Goal: Communication & Community: Answer question/provide support

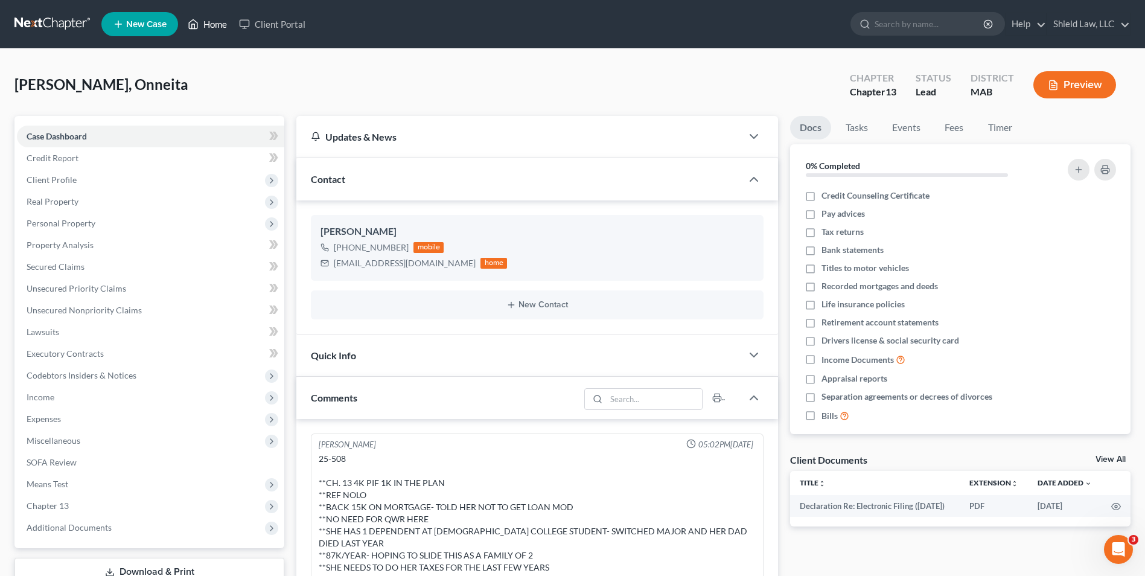
scroll to position [237, 0]
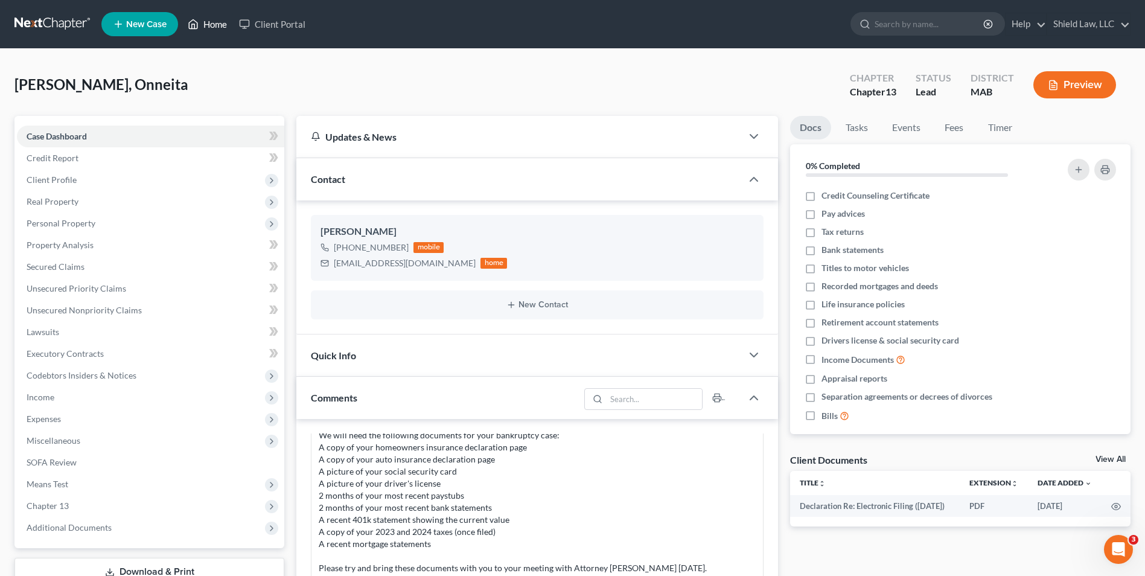
drag, startPoint x: 223, startPoint y: 33, endPoint x: 605, endPoint y: 84, distance: 385.4
click at [223, 33] on link "Home" at bounding box center [207, 24] width 51 height 22
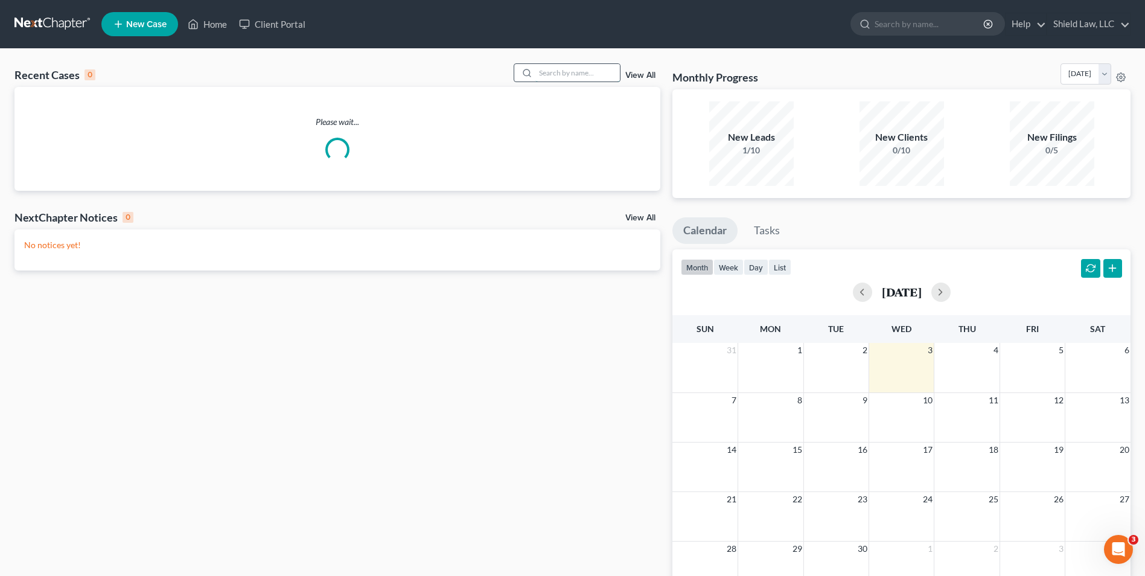
click at [566, 77] on input "search" at bounding box center [577, 73] width 85 height 18
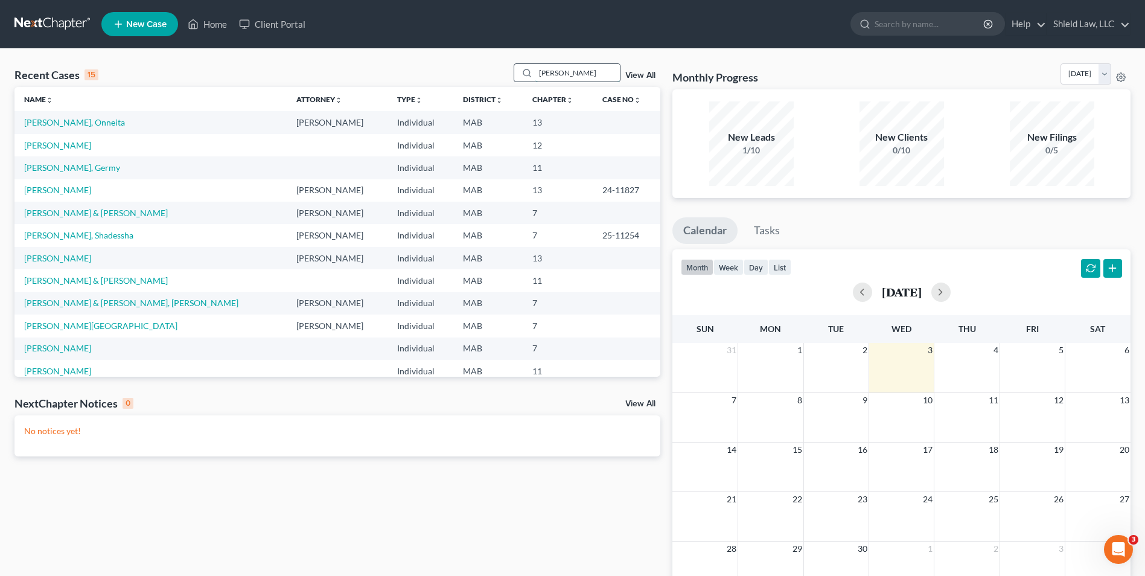
type input "[PERSON_NAME]"
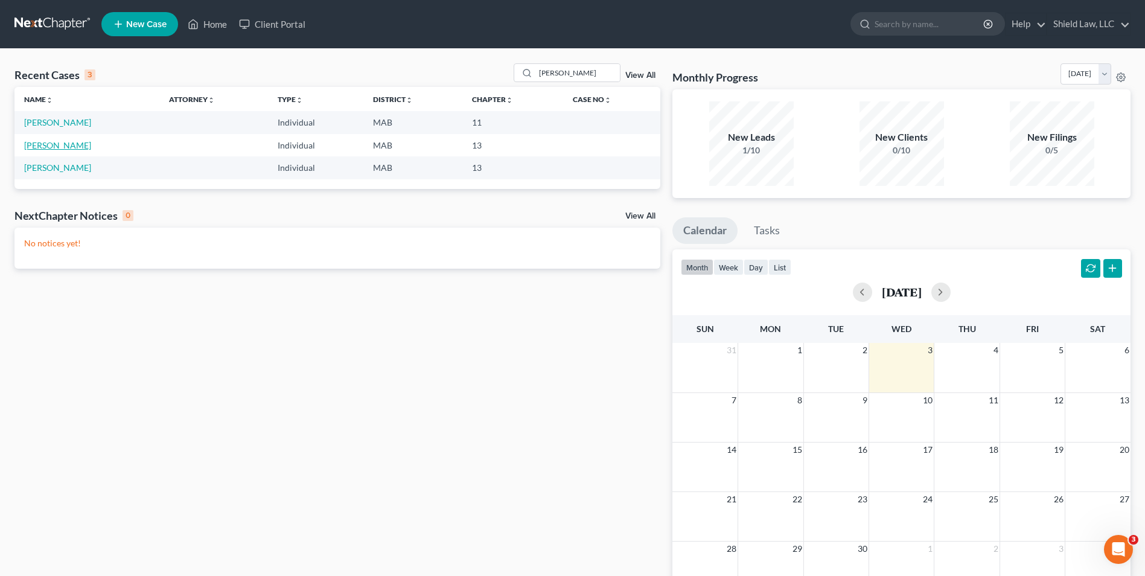
click at [71, 140] on link "[PERSON_NAME]" at bounding box center [57, 145] width 67 height 10
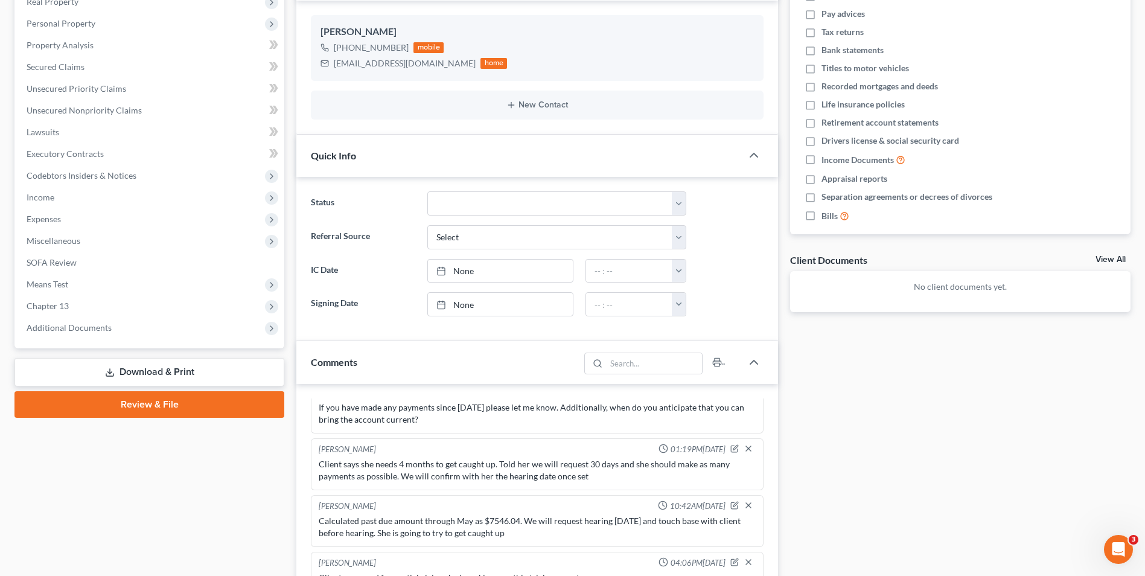
scroll to position [362, 0]
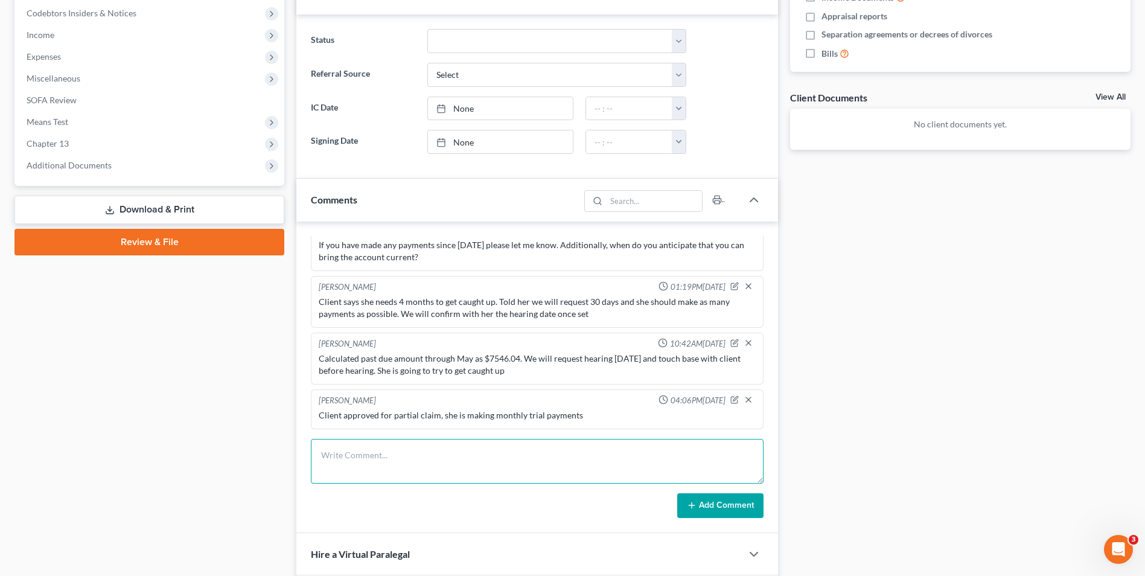
click at [436, 474] on textarea at bounding box center [537, 461] width 453 height 45
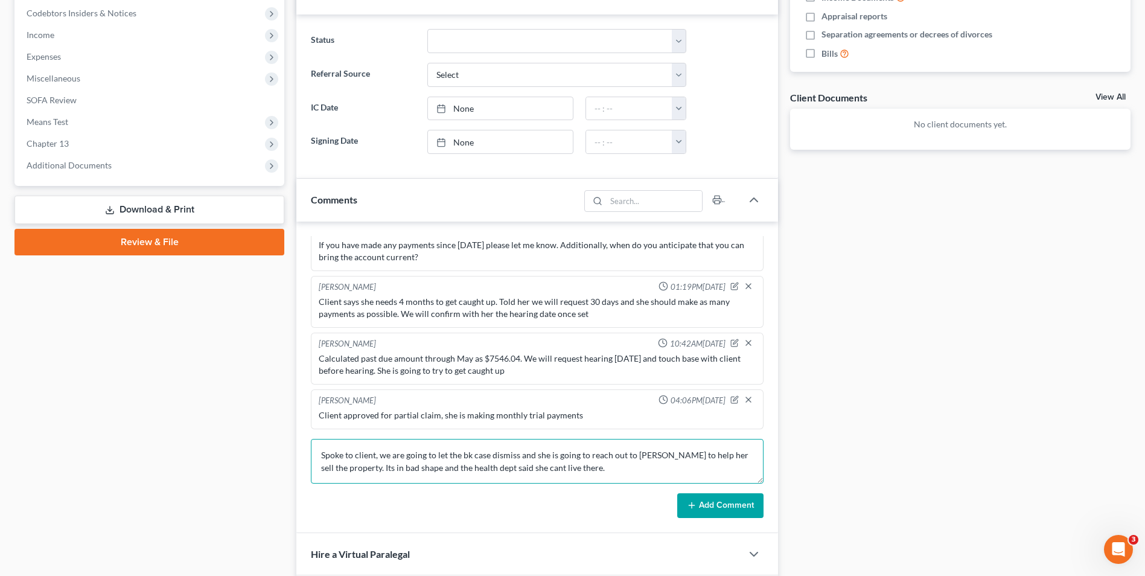
type textarea "Spoke to client, we are going to let the bk case dismiss and she is going to re…"
click at [761, 511] on button "Add Comment" at bounding box center [720, 505] width 86 height 25
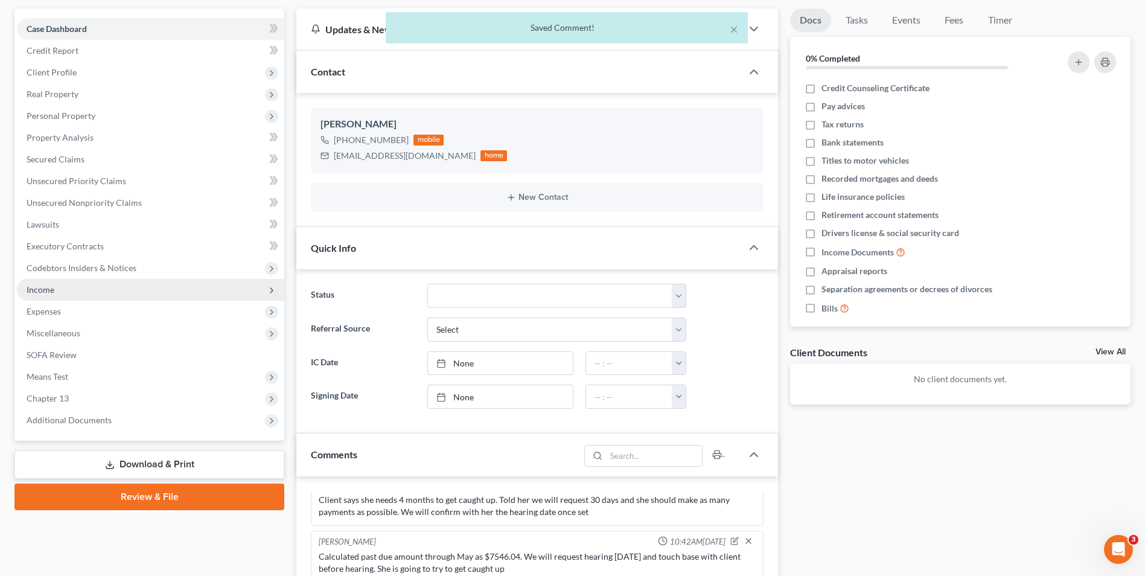
scroll to position [0, 0]
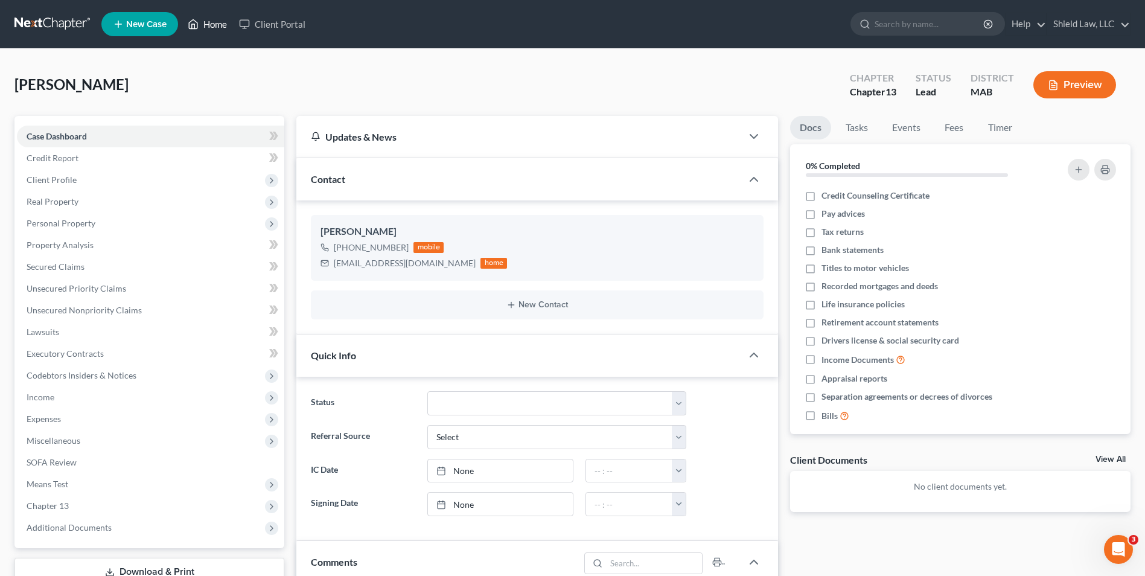
click at [208, 28] on link "Home" at bounding box center [207, 24] width 51 height 22
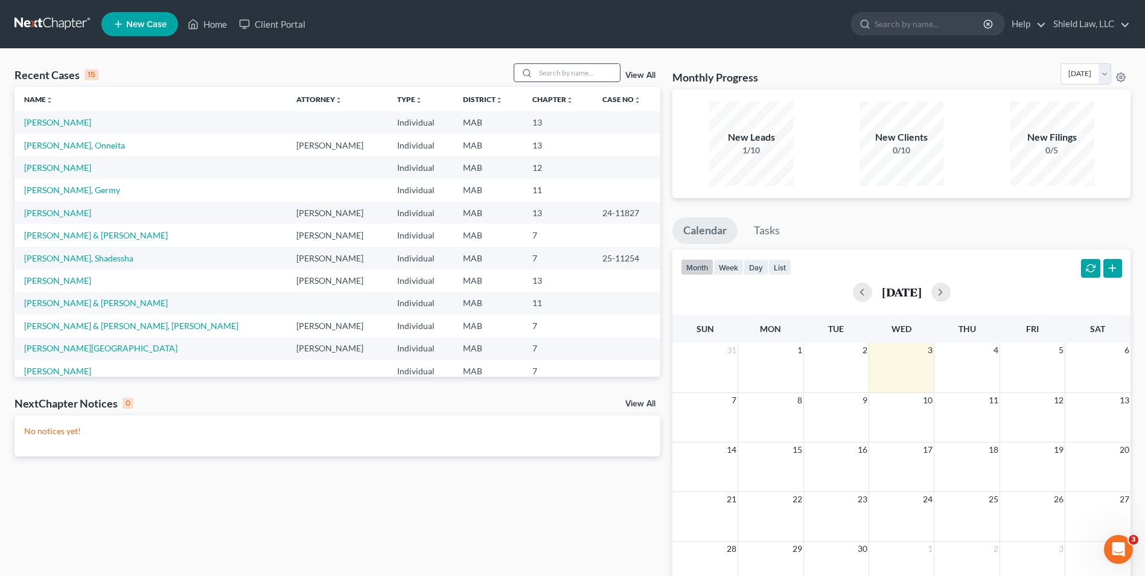
click at [543, 69] on input "search" at bounding box center [577, 73] width 85 height 18
type input "[PERSON_NAME]"
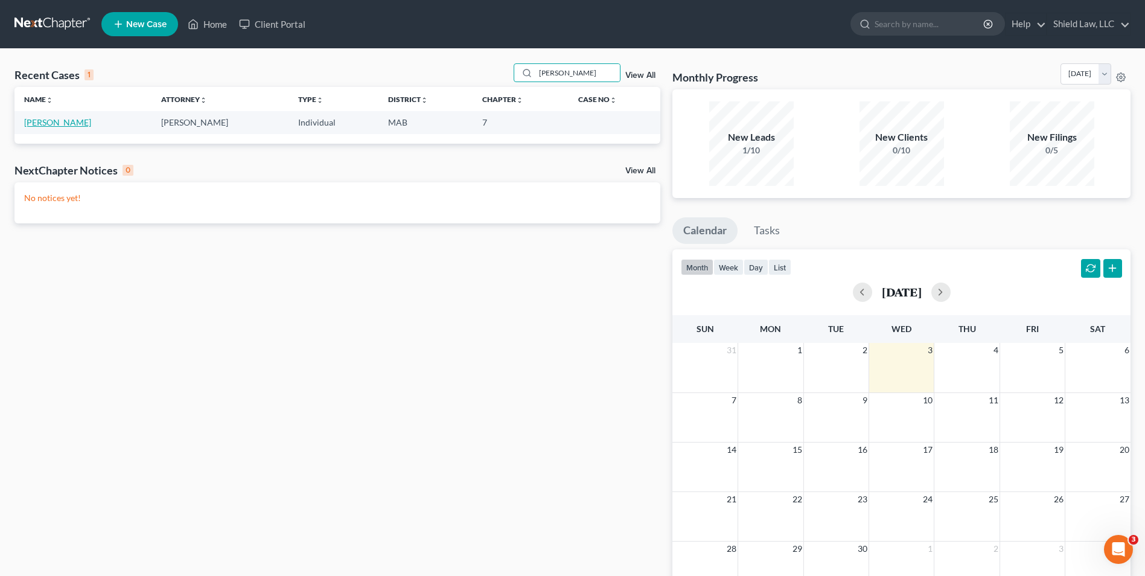
drag, startPoint x: 51, startPoint y: 126, endPoint x: 91, endPoint y: 138, distance: 42.2
click at [52, 126] on link "[PERSON_NAME]" at bounding box center [57, 122] width 67 height 10
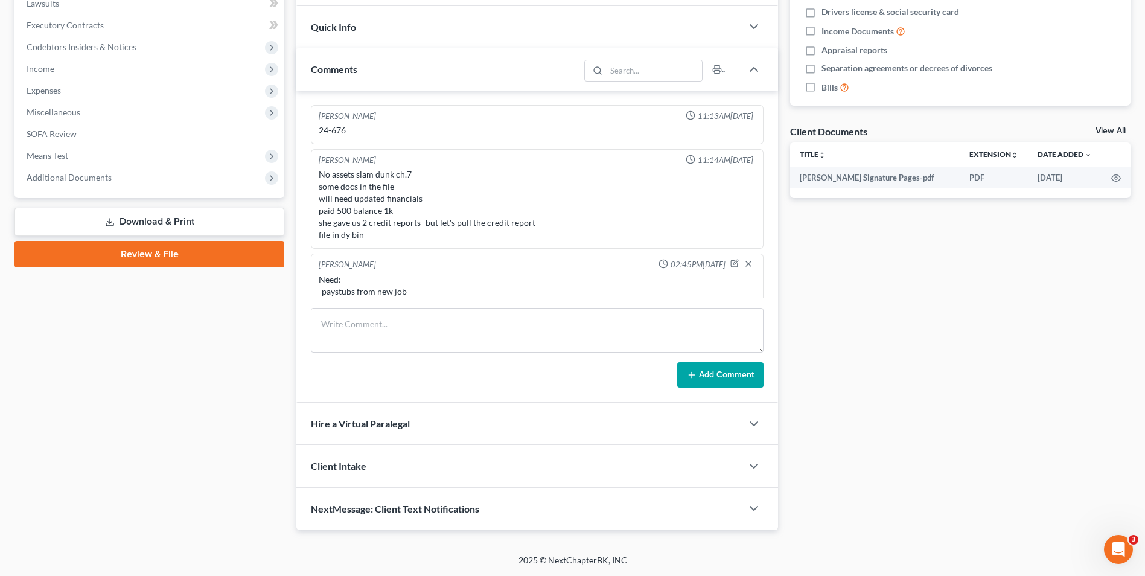
scroll to position [573, 0]
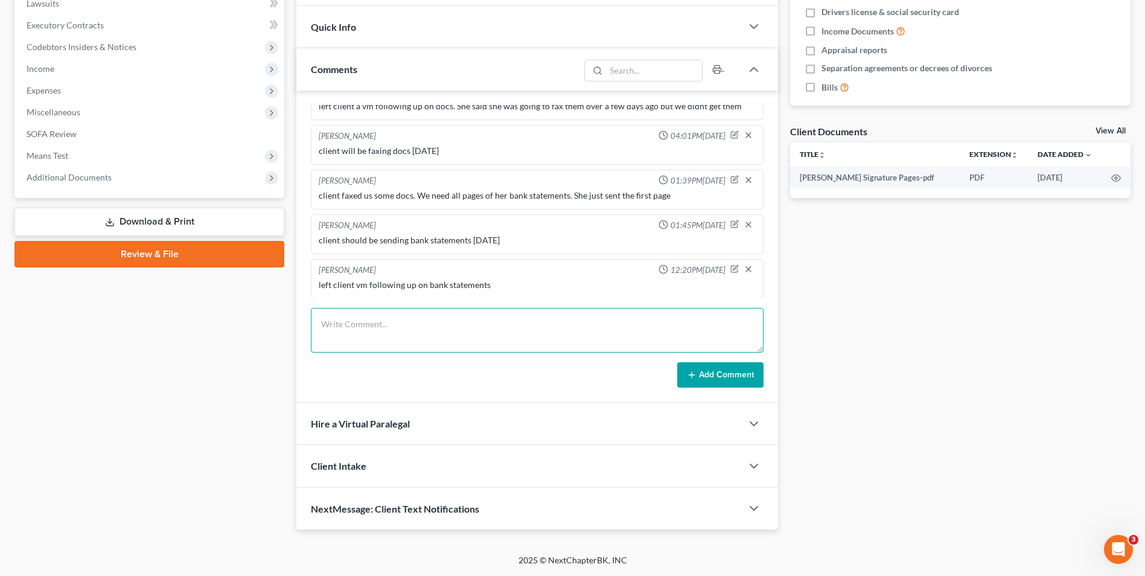
click at [435, 317] on textarea at bounding box center [537, 330] width 453 height 45
drag, startPoint x: 395, startPoint y: 328, endPoint x: 849, endPoint y: 326, distance: 453.9
click at [395, 328] on textarea at bounding box center [537, 330] width 453 height 45
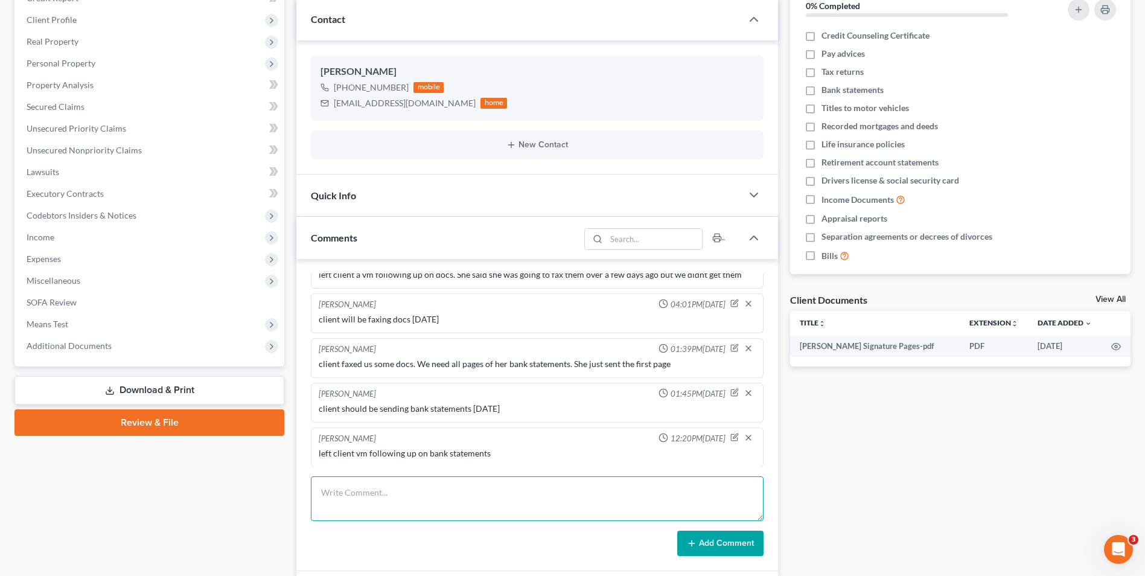
scroll to position [328, 0]
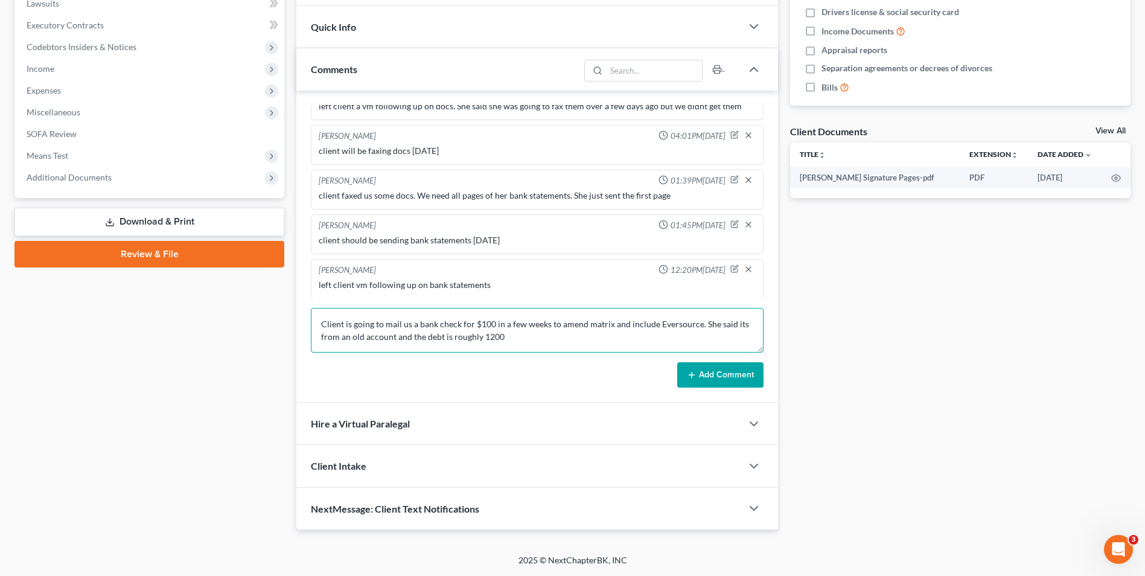
click at [528, 339] on textarea "Client is going to mail us a bank check for $100 in a few weeks to amend matrix…" at bounding box center [537, 330] width 453 height 45
type textarea "Client is going to mail us a bank check for $100 in a few weeks to amend matrix…"
click at [735, 385] on button "Add Comment" at bounding box center [720, 374] width 86 height 25
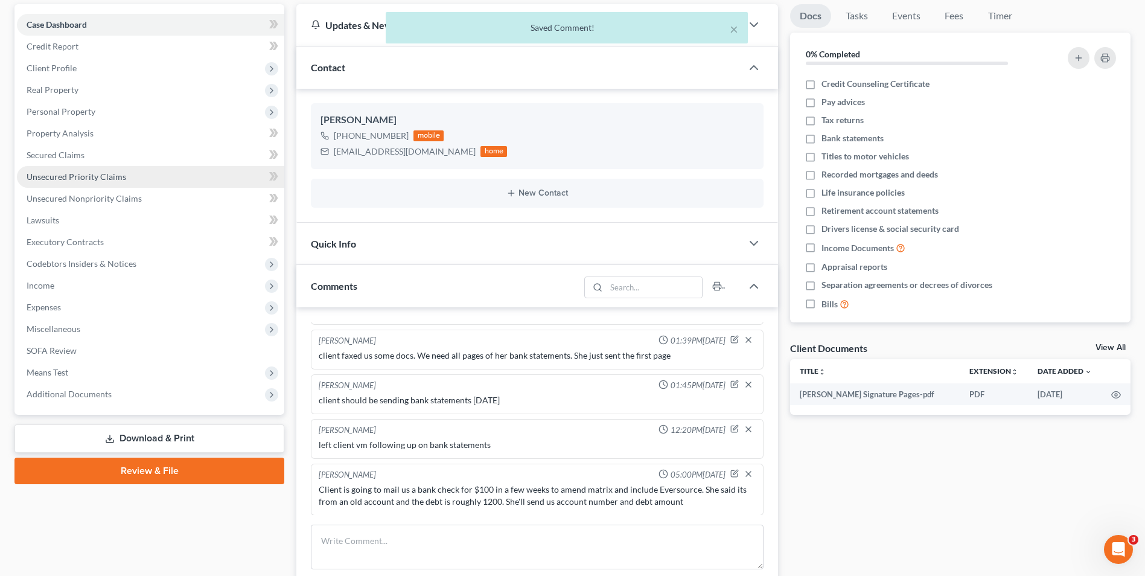
scroll to position [0, 0]
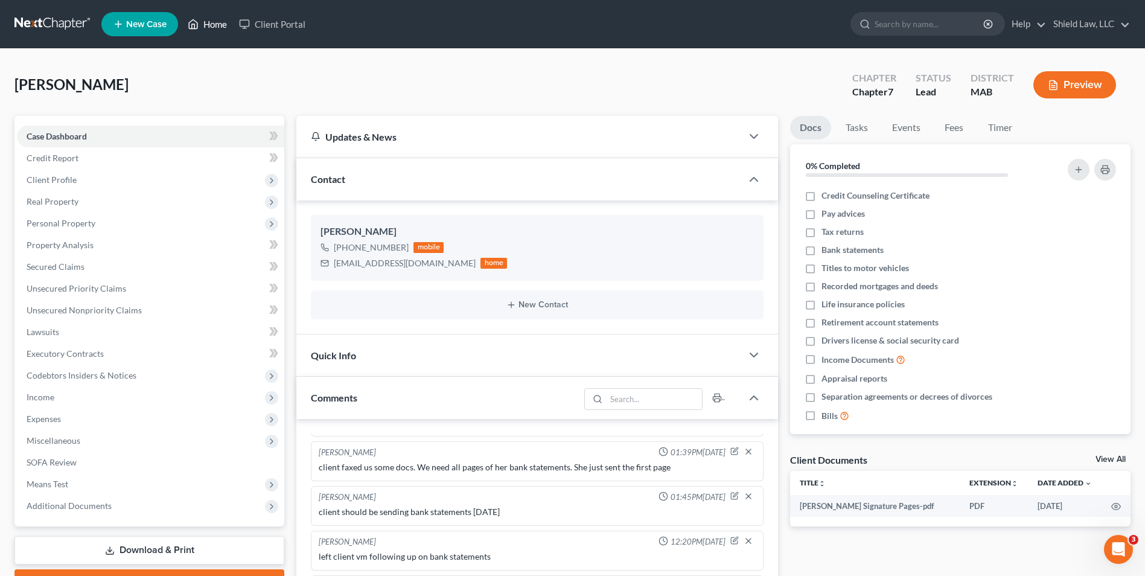
click at [218, 25] on link "Home" at bounding box center [207, 24] width 51 height 22
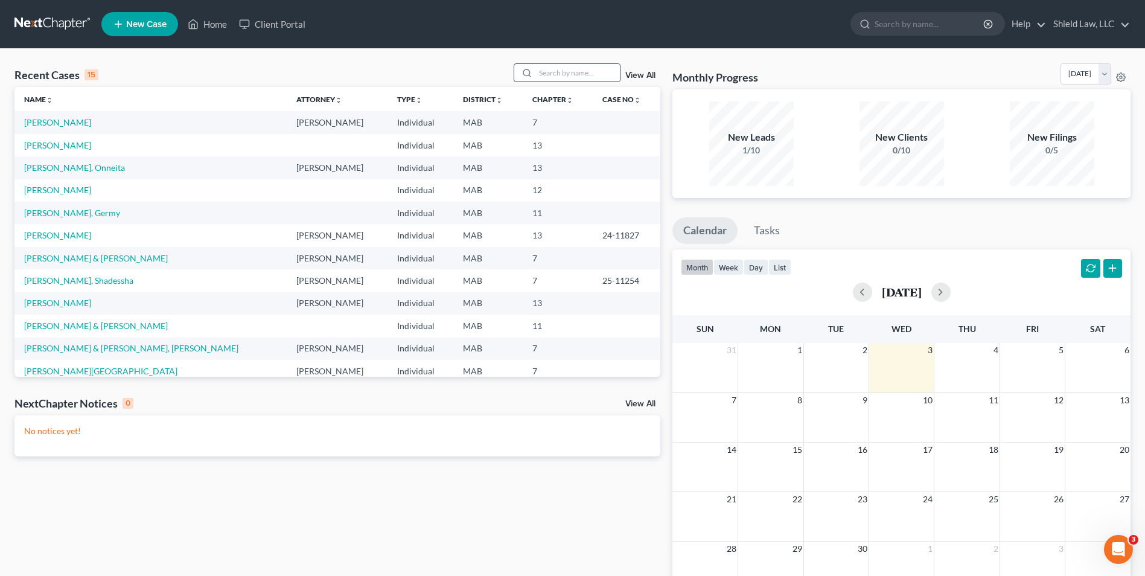
click at [526, 69] on icon at bounding box center [527, 73] width 10 height 10
click at [549, 72] on input "search" at bounding box center [577, 73] width 85 height 18
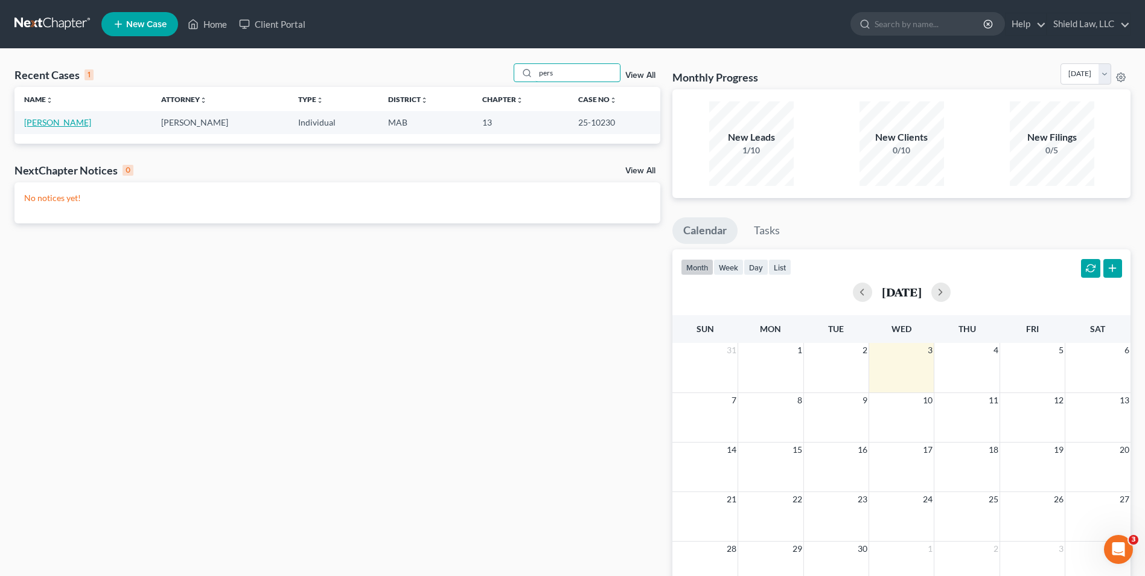
type input "pers"
click at [51, 124] on link "[PERSON_NAME]" at bounding box center [57, 122] width 67 height 10
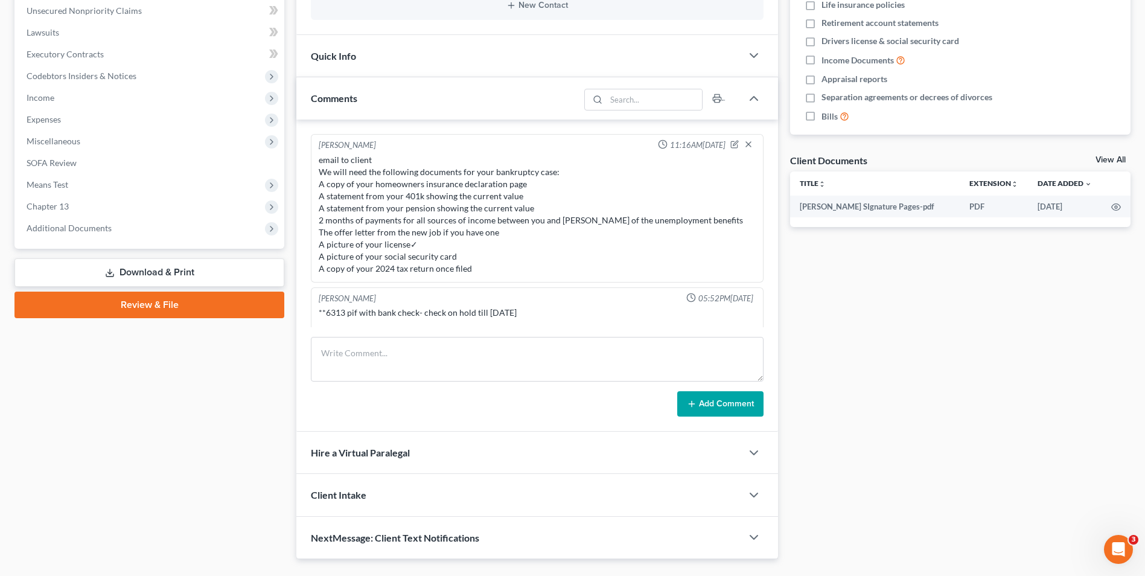
scroll to position [806, 0]
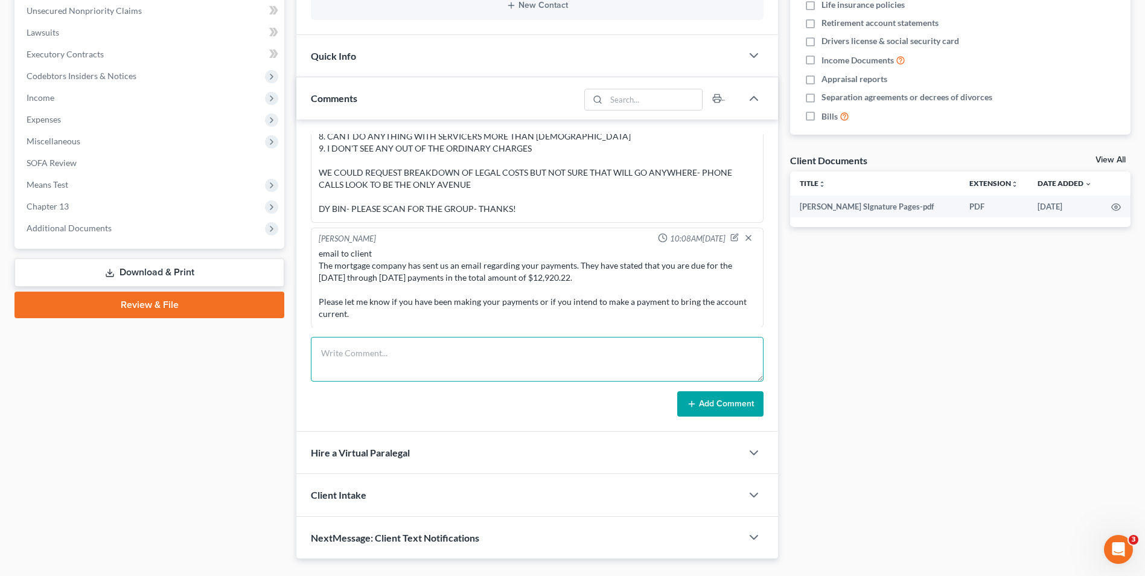
click at [387, 373] on textarea at bounding box center [537, 359] width 453 height 45
paste textarea "The mortgage company has filed a motion with the court stating that you are beh…"
type textarea "email to client The mortgage company has filed a motion with the court stating …"
click at [717, 401] on button "Add Comment" at bounding box center [720, 403] width 86 height 25
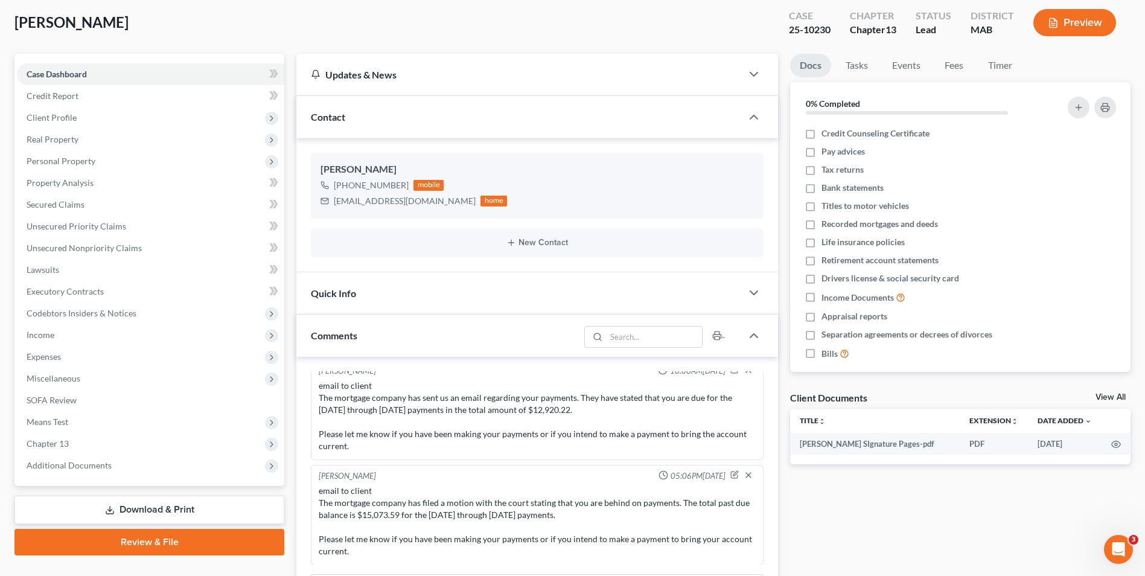
scroll to position [328, 0]
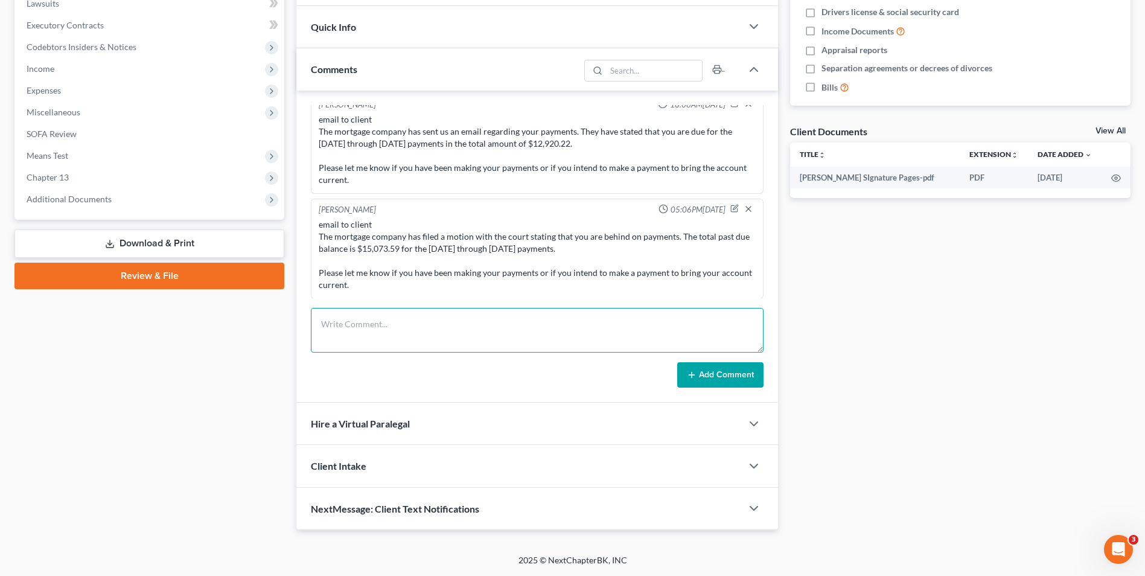
click at [423, 328] on textarea at bounding box center [537, 330] width 453 height 45
type textarea "left client a vm, email kicked back to me but it should have also gone to his w…"
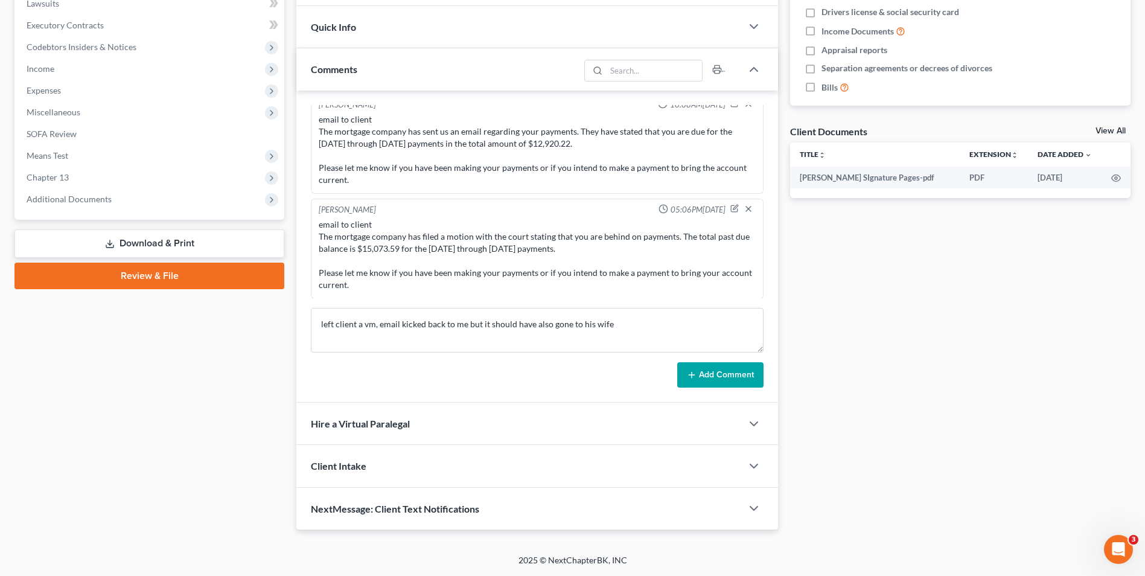
click at [681, 368] on button "Add Comment" at bounding box center [720, 374] width 86 height 25
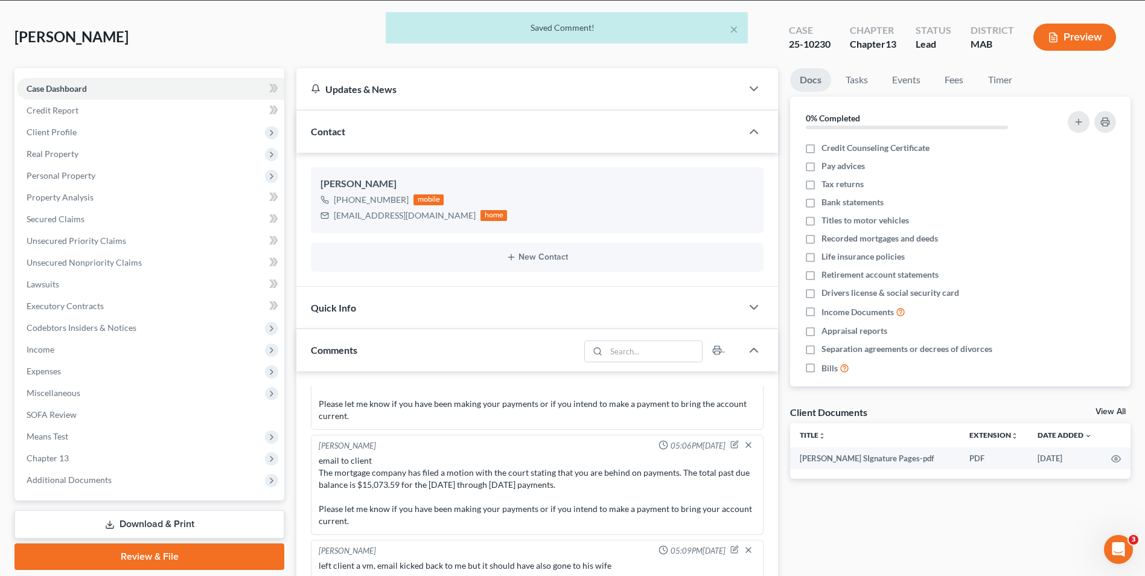
scroll to position [0, 0]
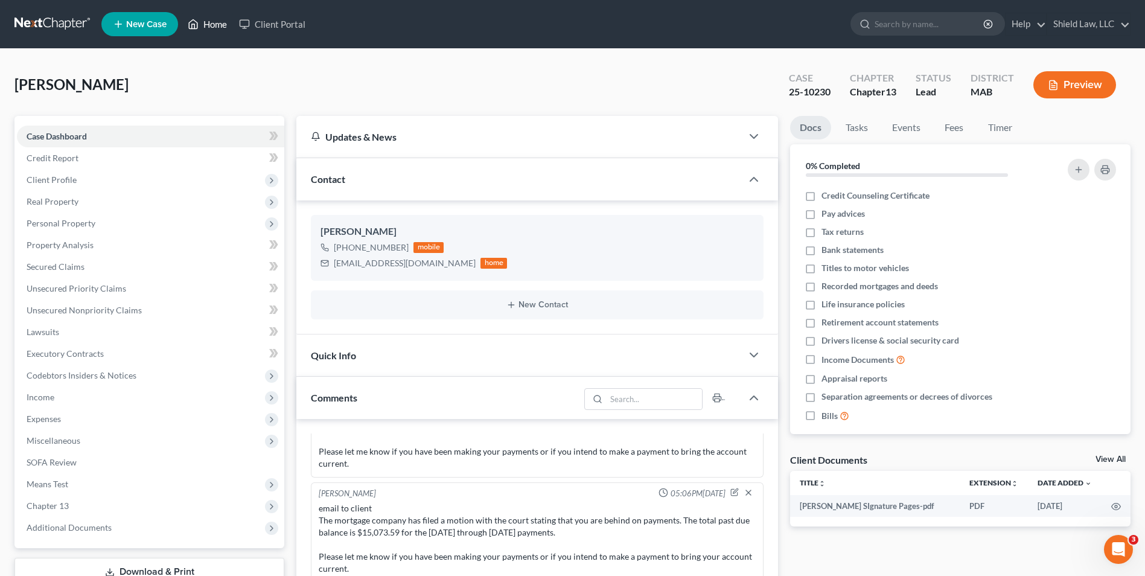
drag, startPoint x: 217, startPoint y: 28, endPoint x: 222, endPoint y: 4, distance: 23.9
click at [217, 28] on link "Home" at bounding box center [207, 24] width 51 height 22
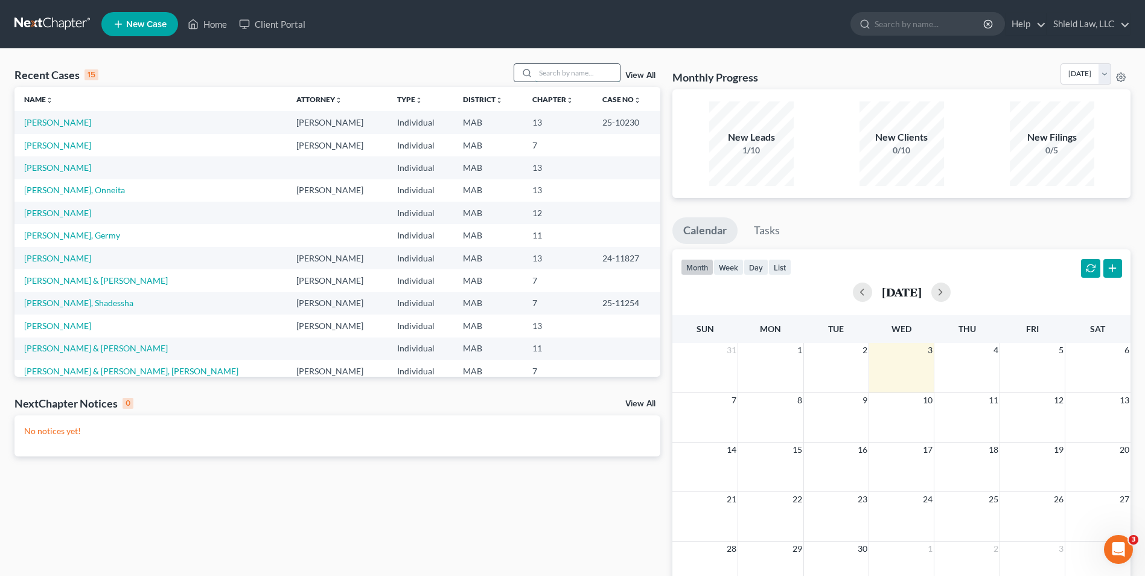
click at [584, 71] on input "search" at bounding box center [577, 73] width 85 height 18
type input "[PERSON_NAME]"
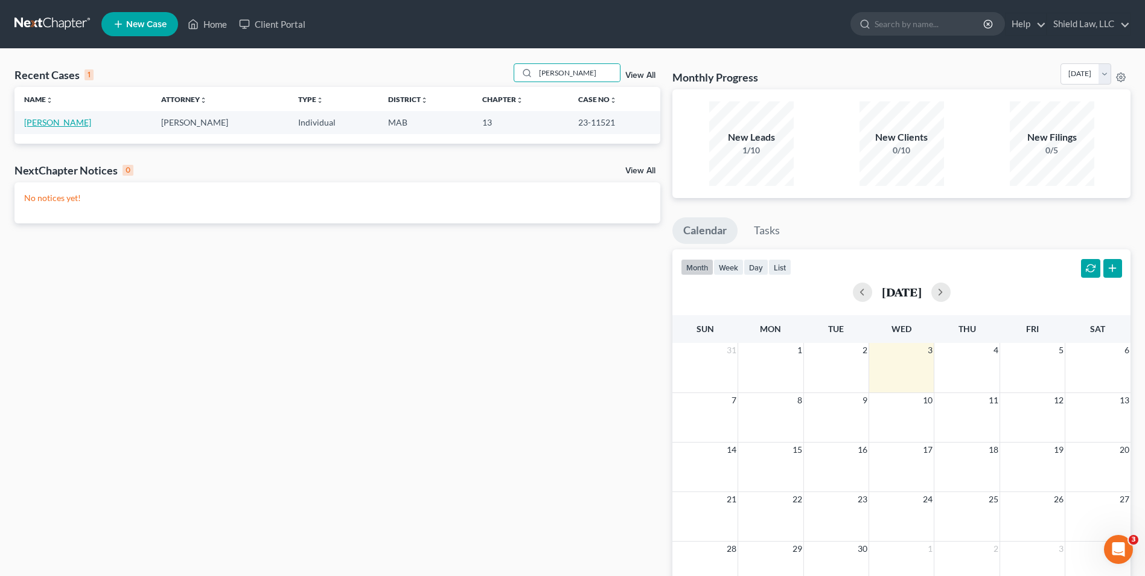
click at [37, 120] on link "[PERSON_NAME]" at bounding box center [57, 122] width 67 height 10
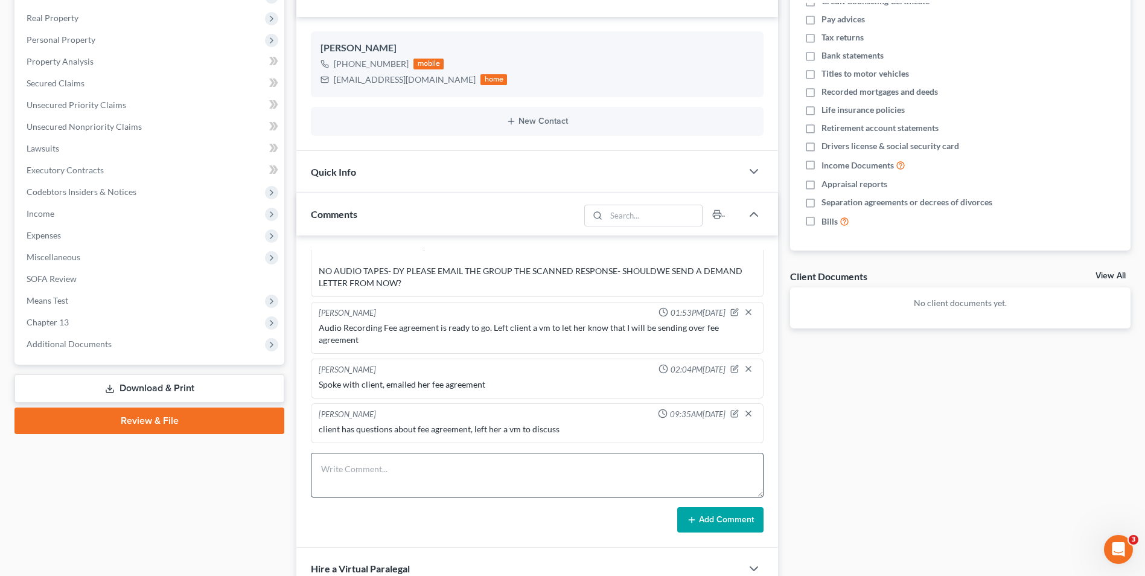
scroll to position [328, 0]
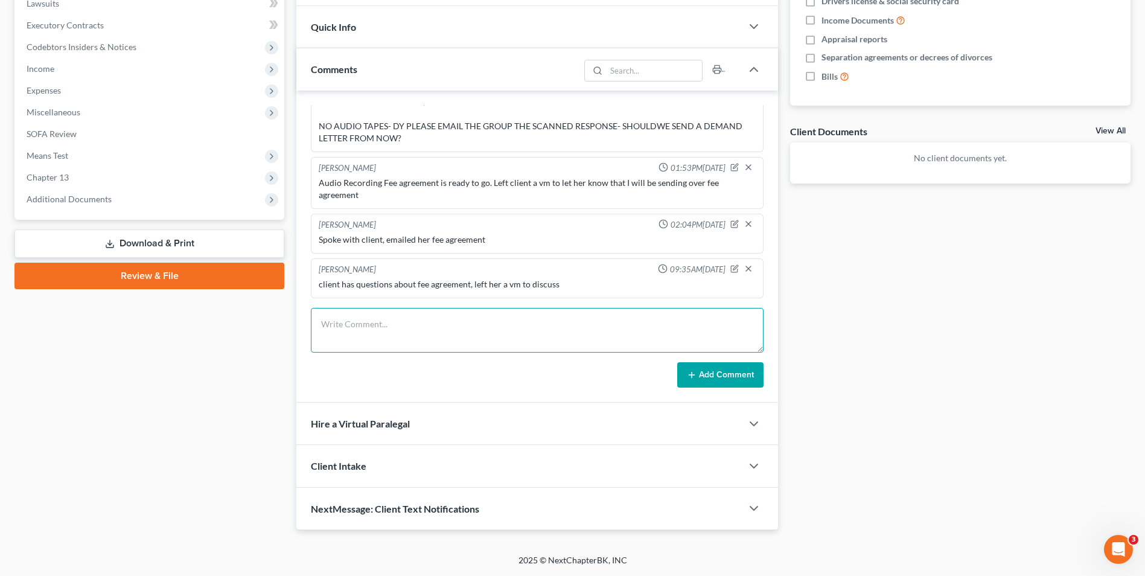
click at [502, 328] on textarea at bounding box center [537, 330] width 453 height 45
type textarea "Left her another vm"
click at [762, 388] on div "[PERSON_NAME] 04:00PM[DATE] We should file an extension on OTU and hope mtg co …" at bounding box center [537, 247] width 482 height 312
click at [756, 382] on button "Add Comment" at bounding box center [720, 374] width 86 height 25
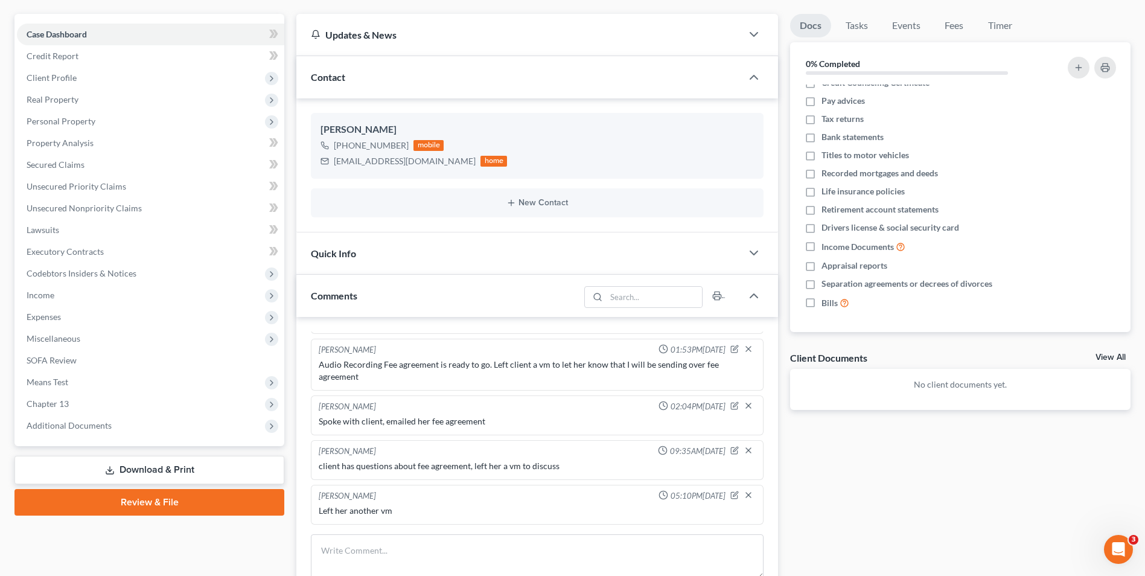
scroll to position [0, 0]
